Goal: Navigation & Orientation: Find specific page/section

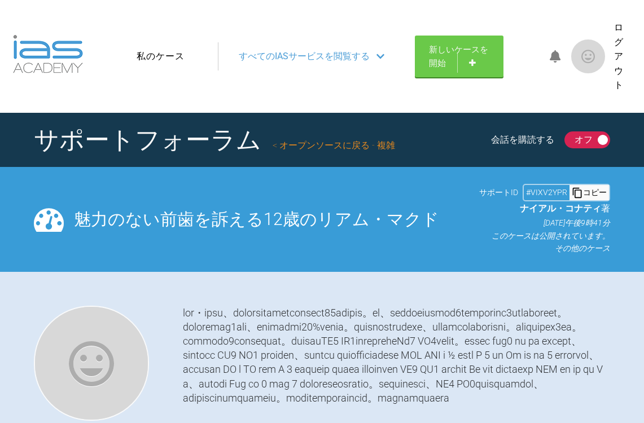
click at [56, 62] on img at bounding box center [48, 54] width 70 height 38
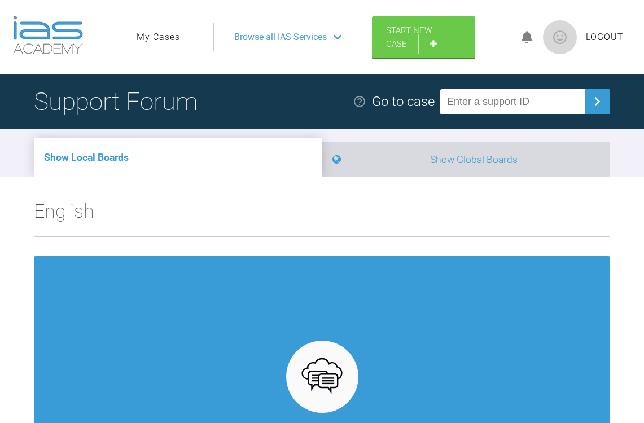
click at [490, 167] on li "Show Global Boards" at bounding box center [466, 159] width 288 height 34
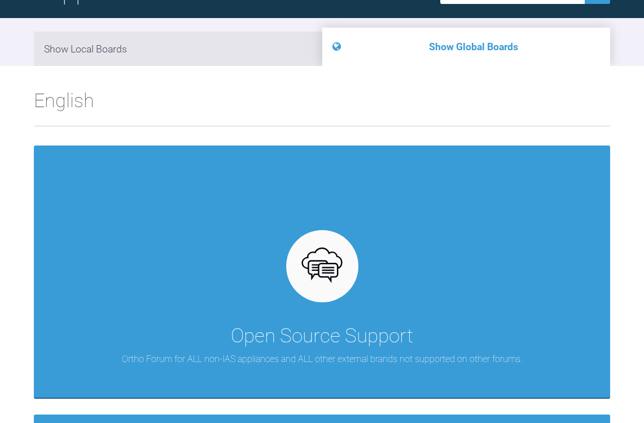
scroll to position [111, 0]
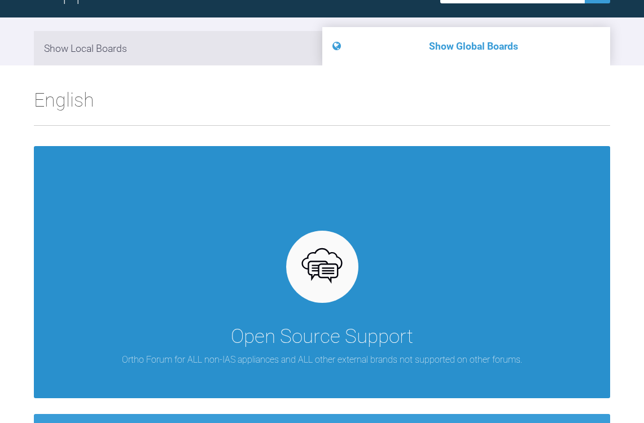
click at [355, 247] on div "Open Source Support Ortho Forum for ALL non-IAS appliances and ALL other extern…" at bounding box center [322, 272] width 576 height 252
